Goal: Task Accomplishment & Management: Use online tool/utility

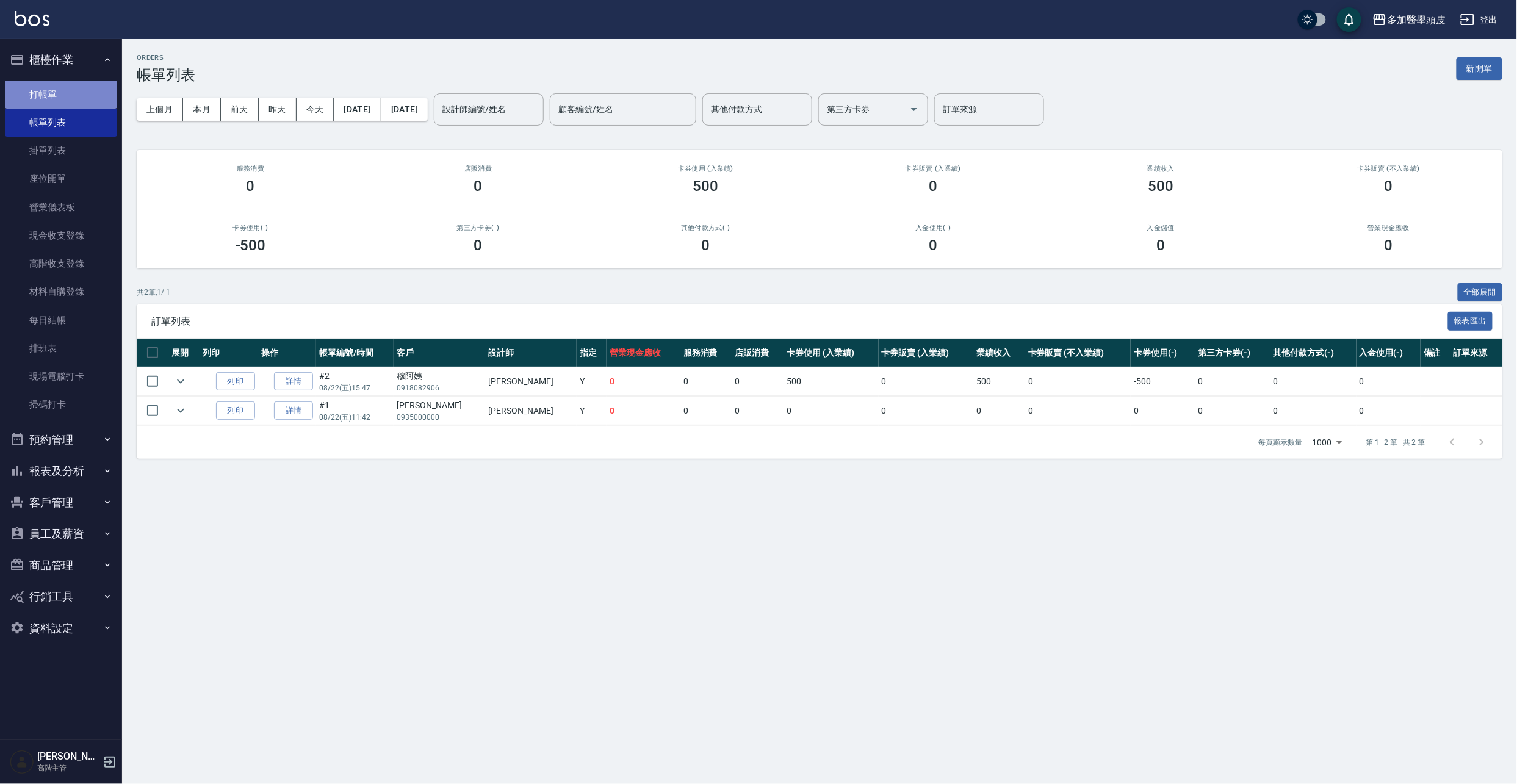
click at [57, 89] on link "打帳單" at bounding box center [61, 94] width 113 height 28
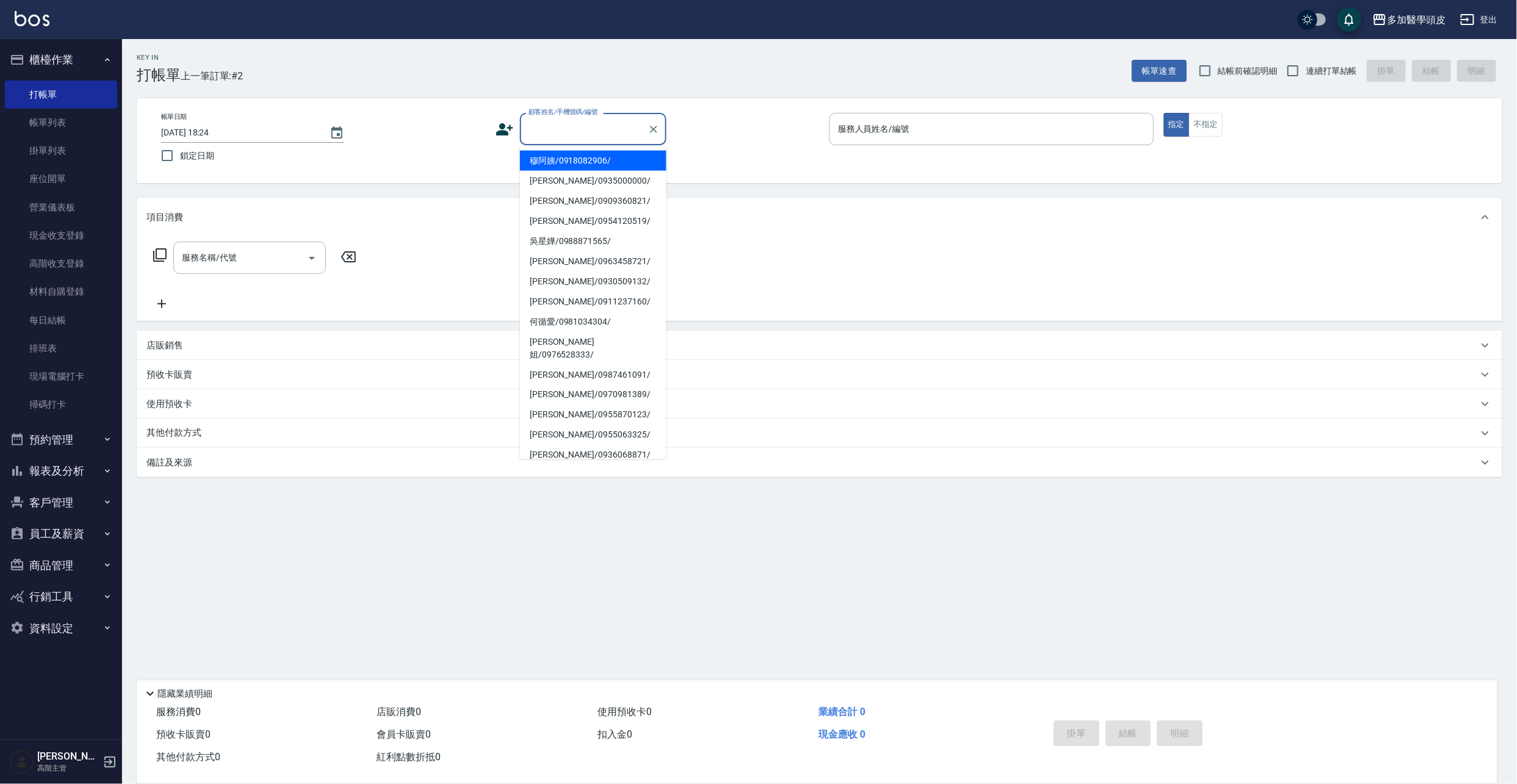
click at [571, 127] on input "顧客姓名/手機號碼/編號" at bounding box center [584, 129] width 117 height 22
click at [579, 225] on li "[PERSON_NAME]/0965180197/" at bounding box center [593, 234] width 146 height 20
type input "[PERSON_NAME]/0965180197/"
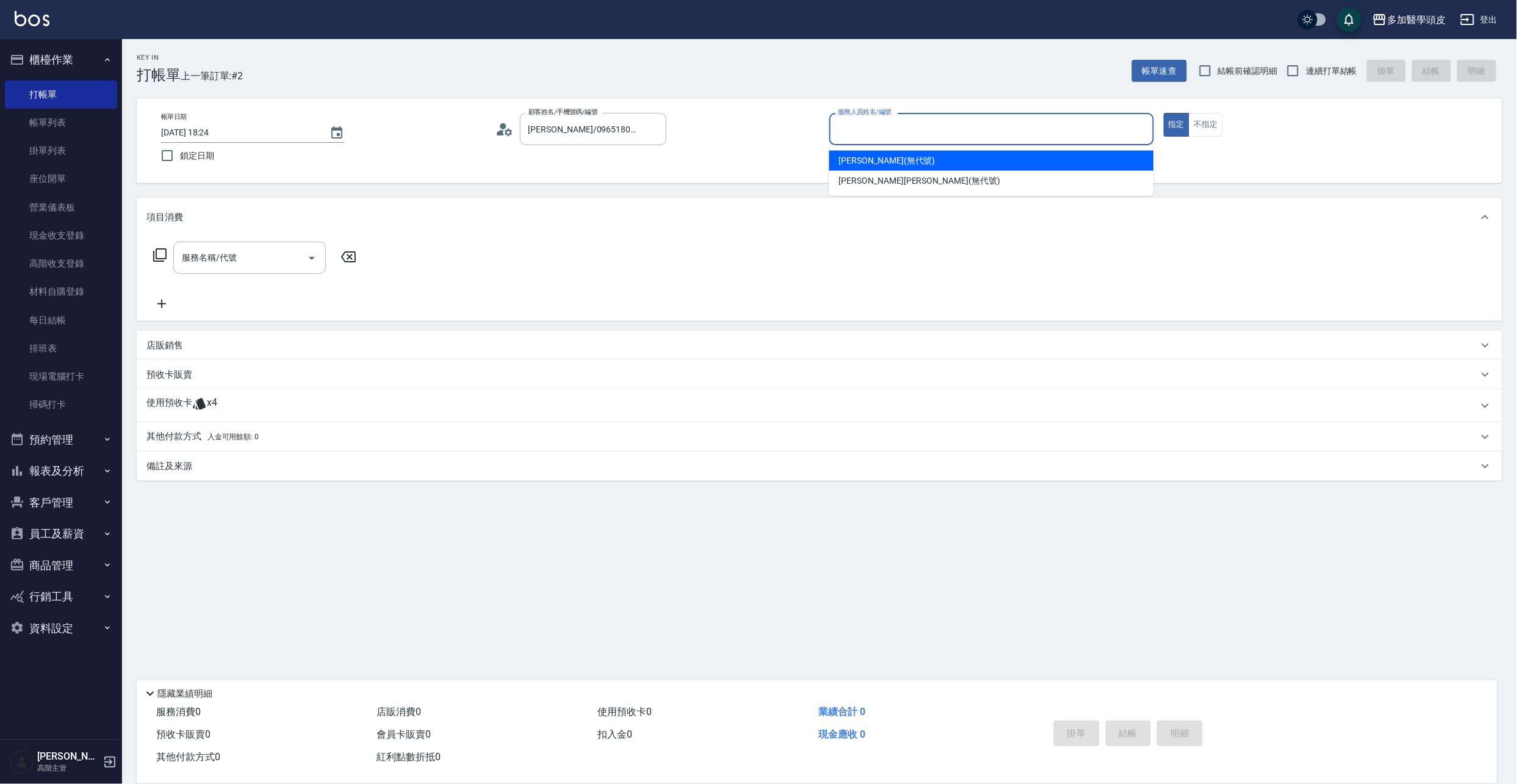
click at [851, 127] on input "服務人員姓名/編號" at bounding box center [992, 129] width 314 height 22
click at [859, 157] on span "[PERSON_NAME](無代號)" at bounding box center [887, 161] width 96 height 13
type input "[PERSON_NAME](無代號)"
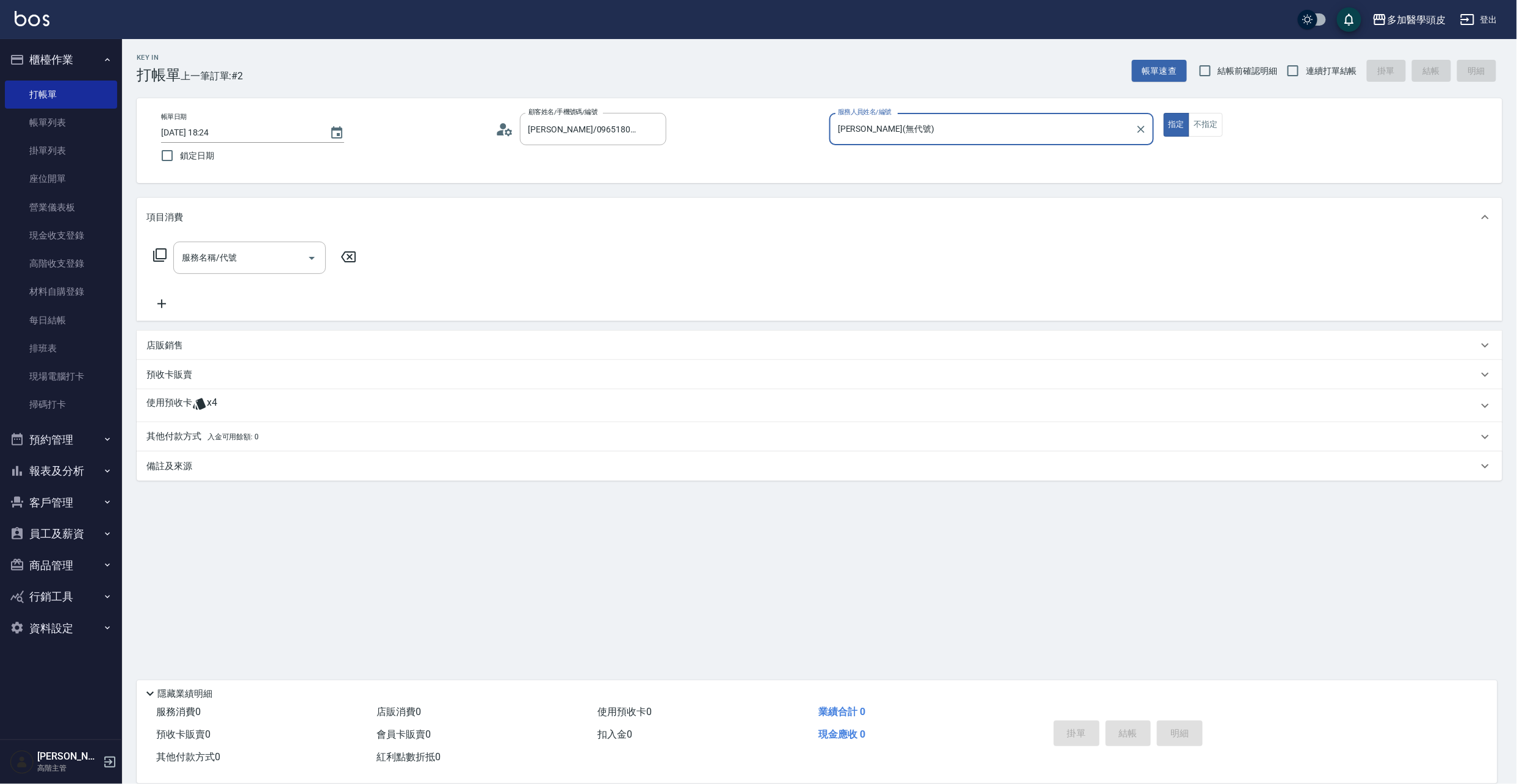
click at [212, 398] on span "x4" at bounding box center [211, 405] width 10 height 18
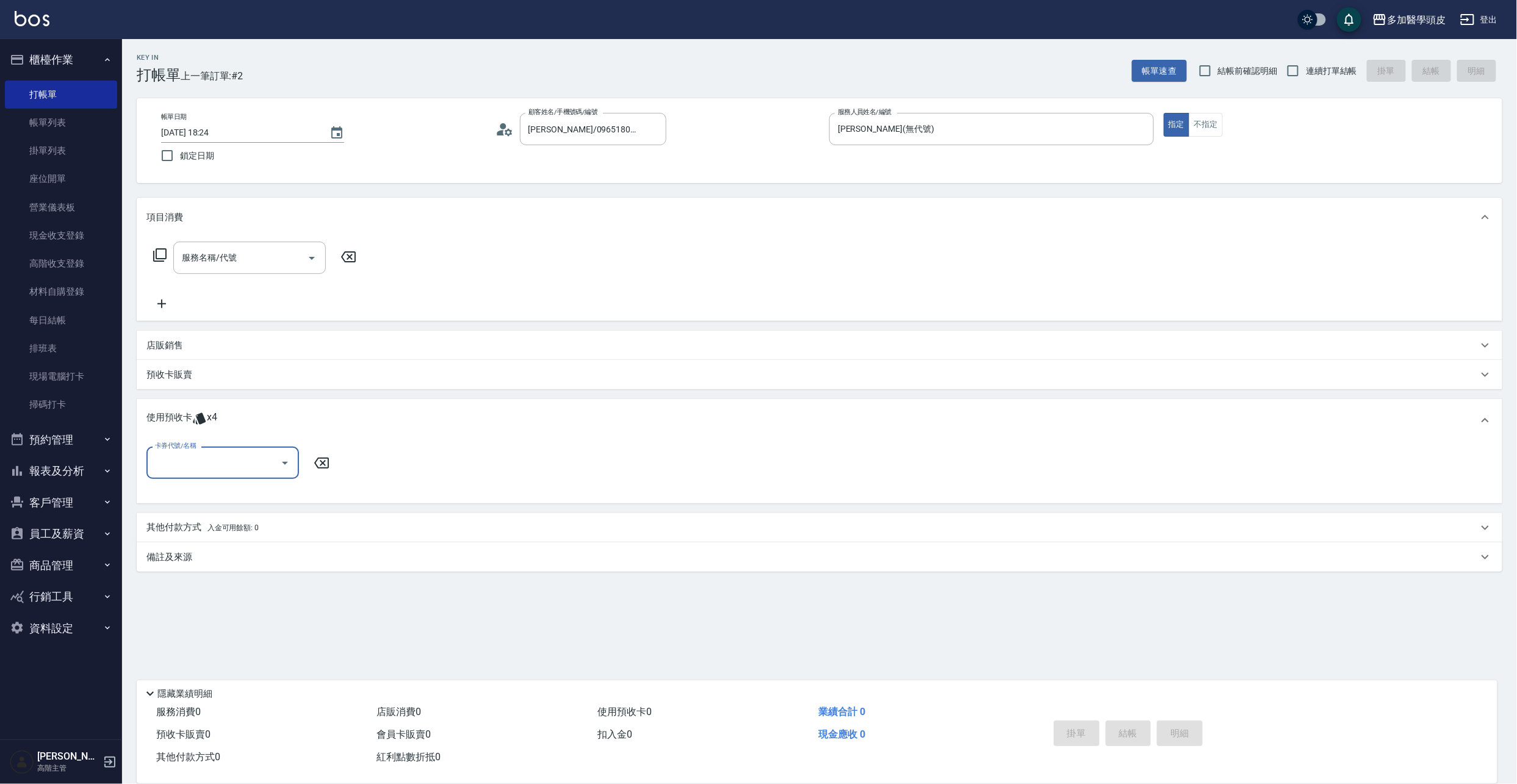
click at [289, 462] on icon "Open" at bounding box center [285, 463] width 15 height 15
click at [201, 491] on div "育髮課程3堂 剩餘2張" at bounding box center [222, 494] width 153 height 20
type input "育髮課程3[PERSON_NAME]"
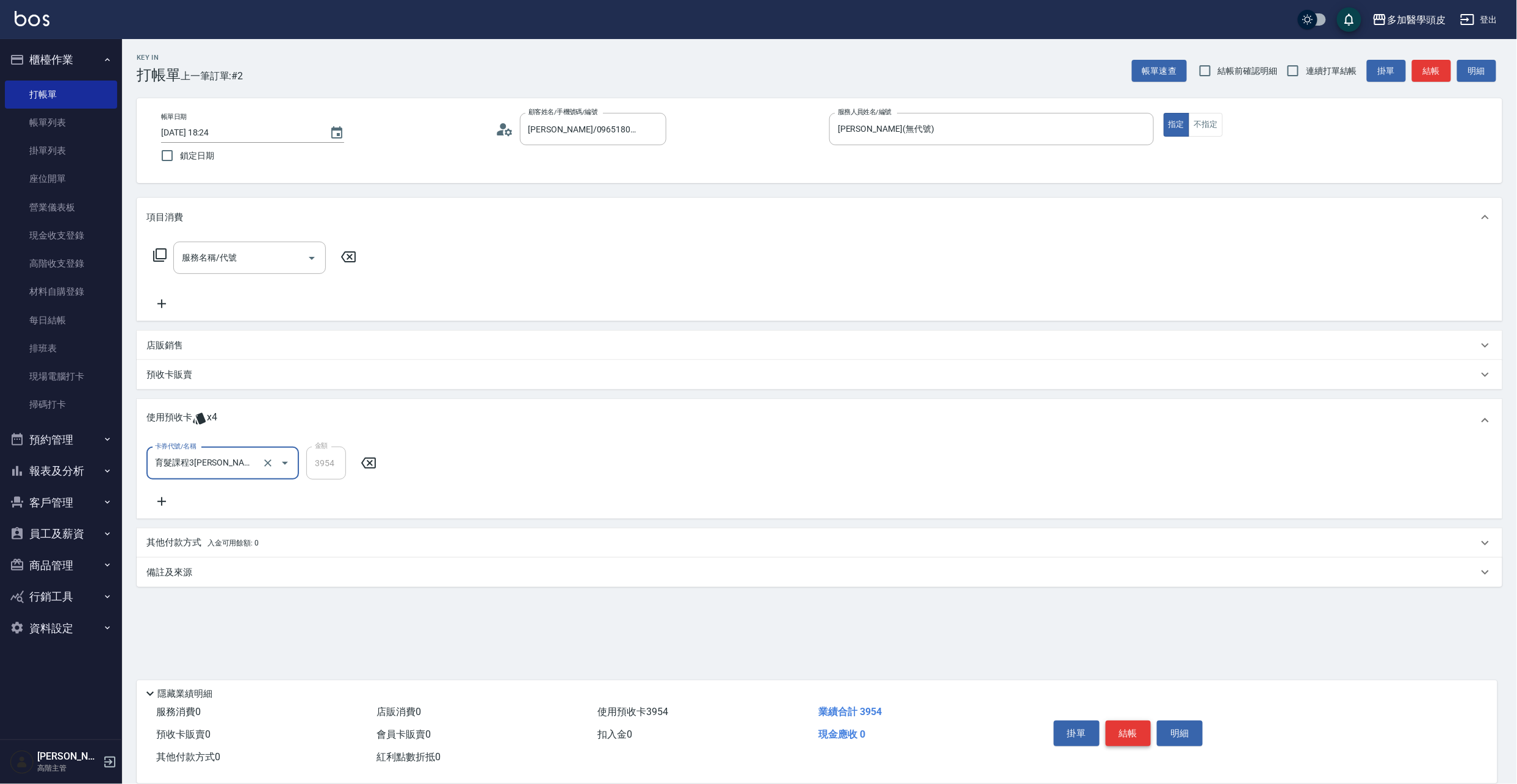
click at [1123, 720] on button "結帳" at bounding box center [1129, 733] width 46 height 26
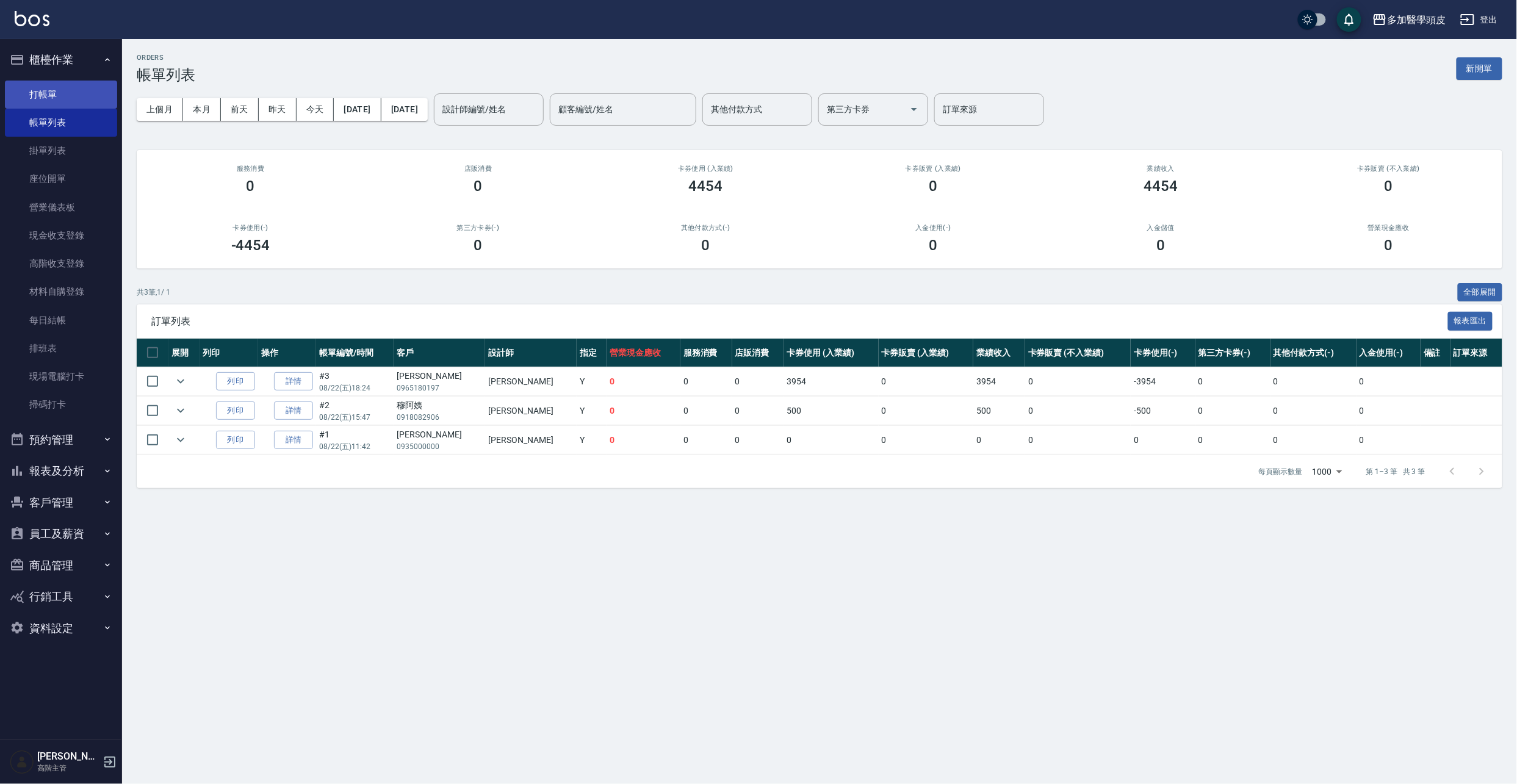
click at [52, 101] on link "打帳單" at bounding box center [61, 94] width 113 height 28
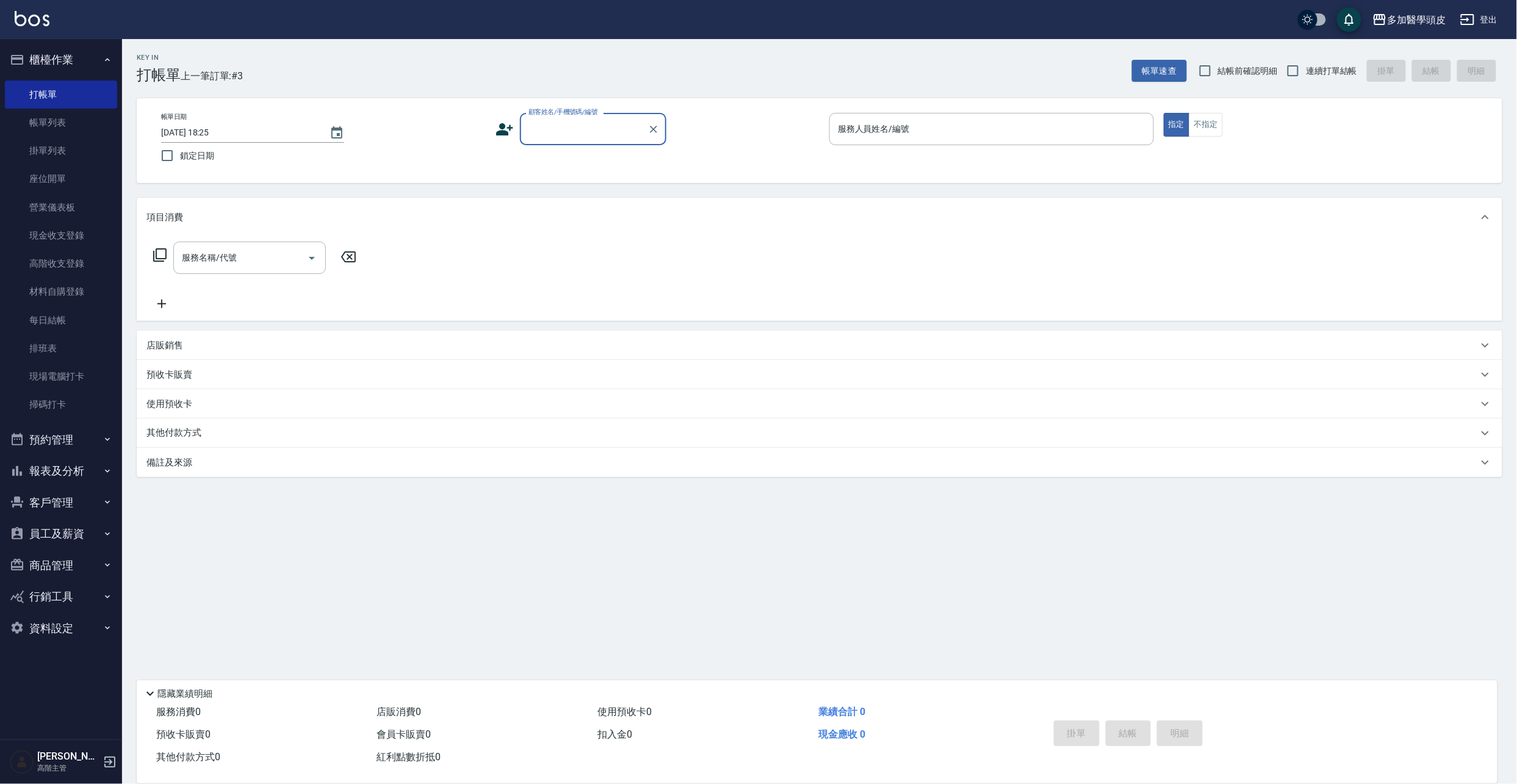
click at [567, 122] on input "顧客姓名/手機號碼/編號" at bounding box center [584, 129] width 117 height 22
click at [69, 120] on link "帳單列表" at bounding box center [61, 122] width 113 height 28
